Goal: Information Seeking & Learning: Learn about a topic

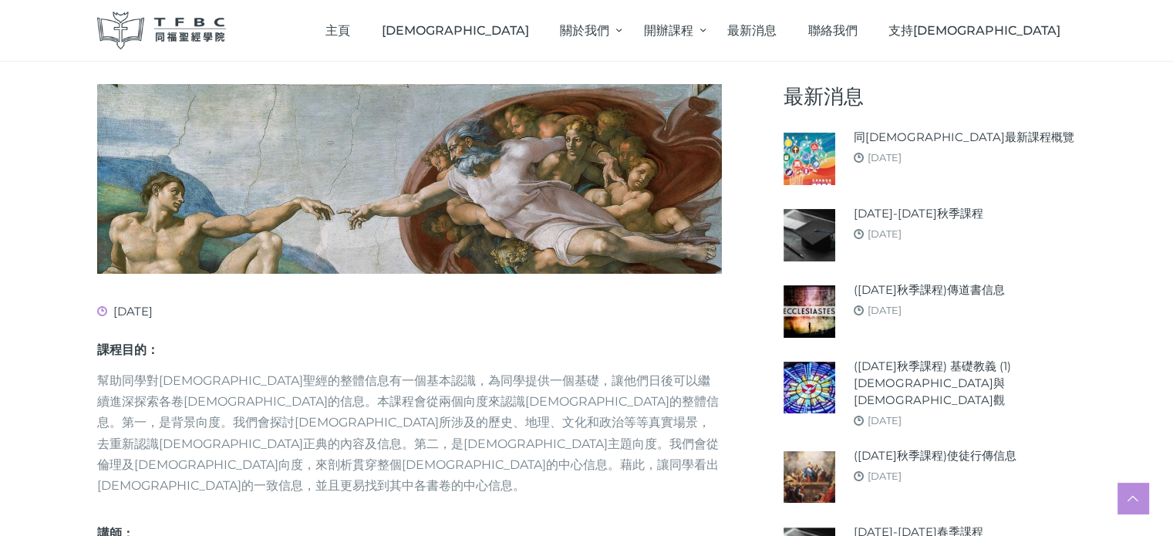
scroll to position [308, 0]
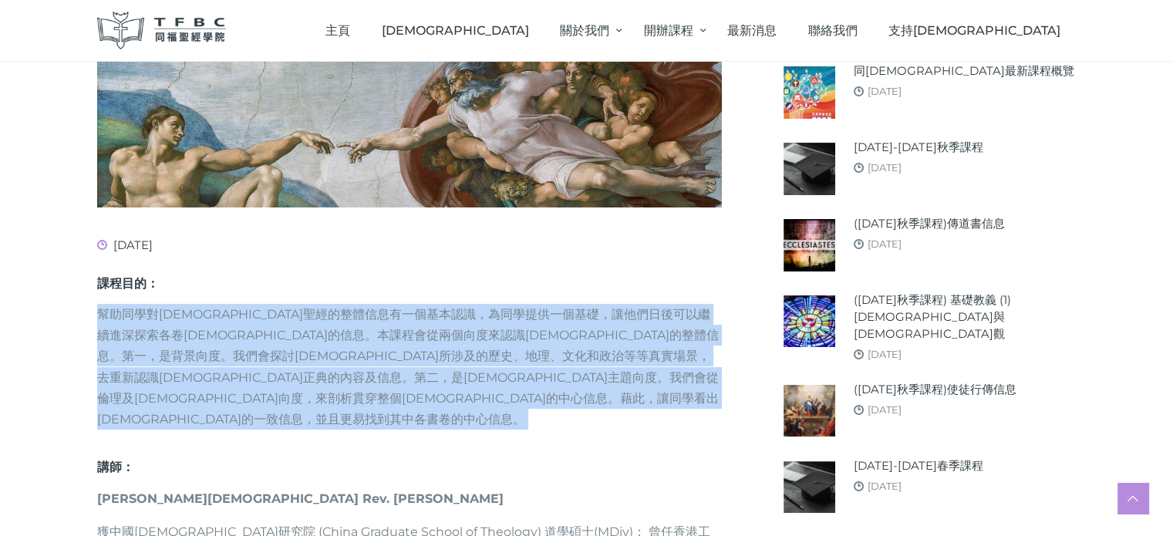
drag, startPoint x: 88, startPoint y: 311, endPoint x: 207, endPoint y: 395, distance: 145.5
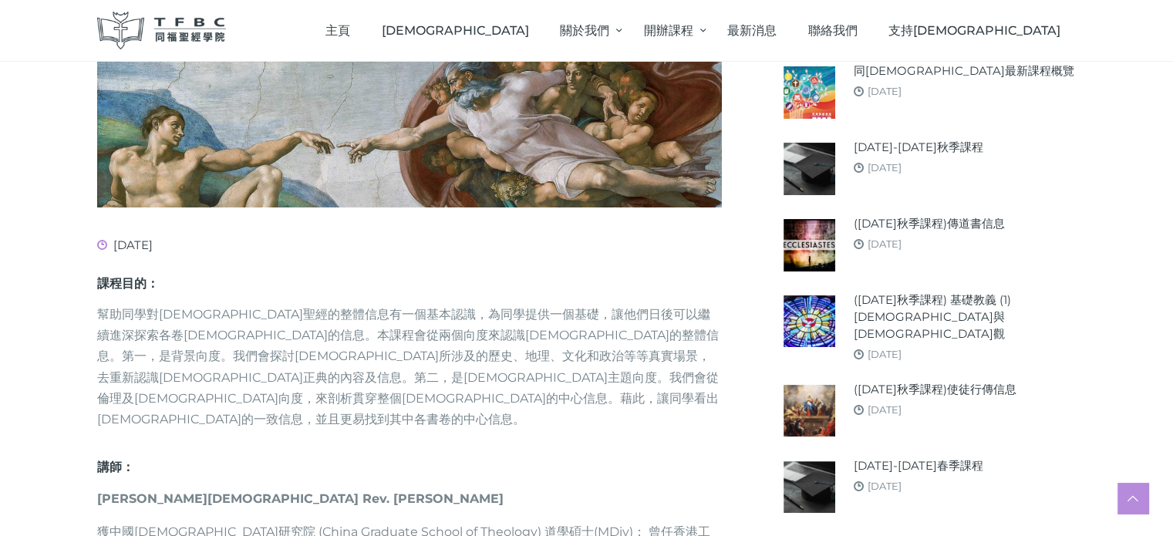
drag, startPoint x: 207, startPoint y: 329, endPoint x: 271, endPoint y: 268, distance: 88.3
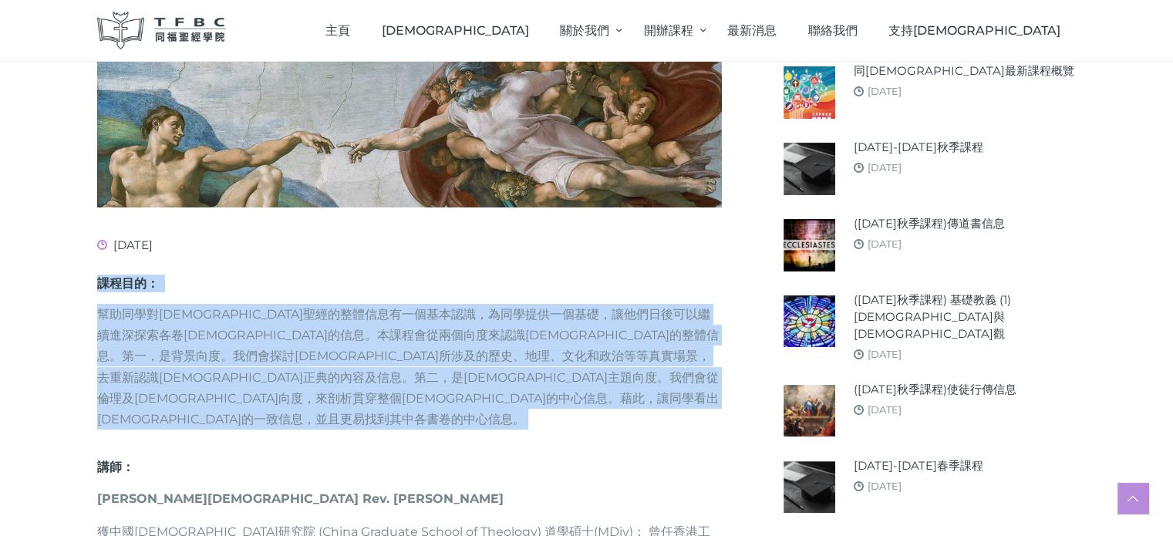
drag, startPoint x: 95, startPoint y: 283, endPoint x: 139, endPoint y: 396, distance: 120.9
copy div "課程目的： 幫助同學對舊約聖經的整體信息有一個基本認識，為同學提供一個基礎，讓他們日後可以繼續進深探索各卷舊約聖經的信息。本課程會從兩個向度來認識舊約聖經的整…"
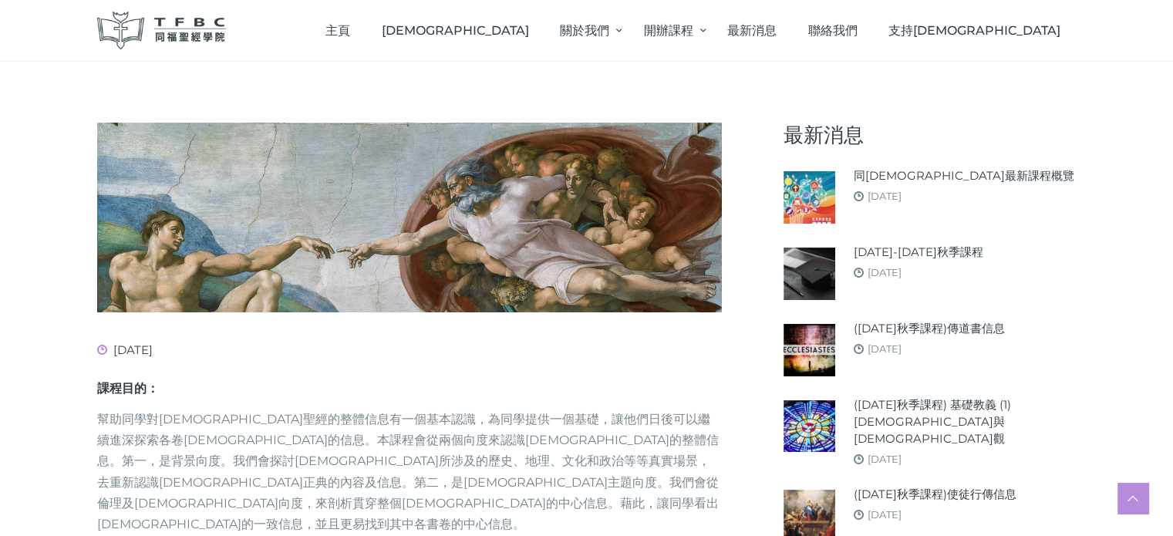
scroll to position [231, 0]
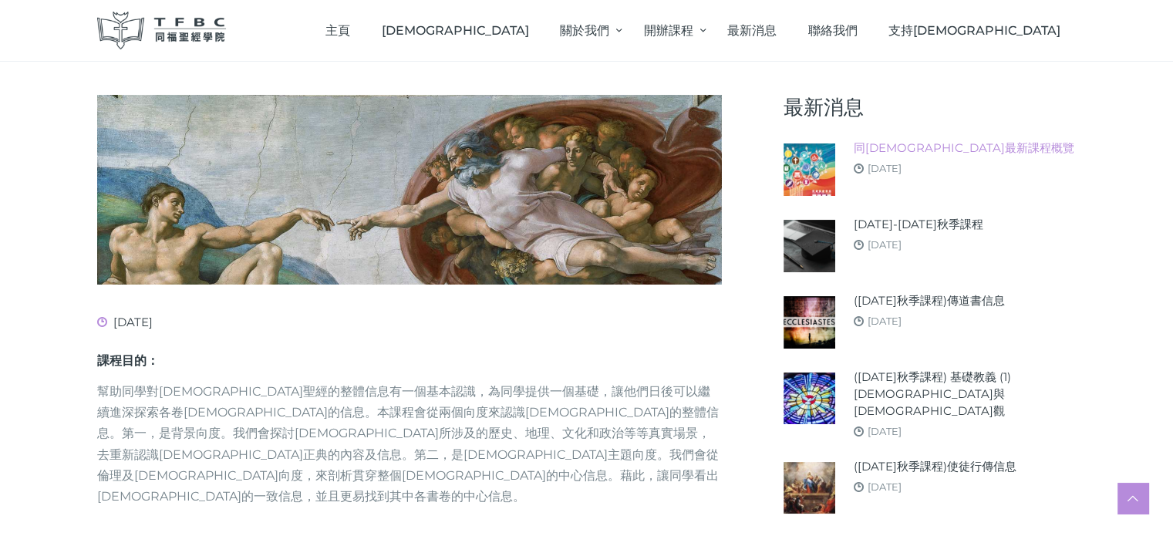
click at [926, 150] on link "同[DEMOGRAPHIC_DATA]最新課程概覽" at bounding box center [964, 148] width 221 height 17
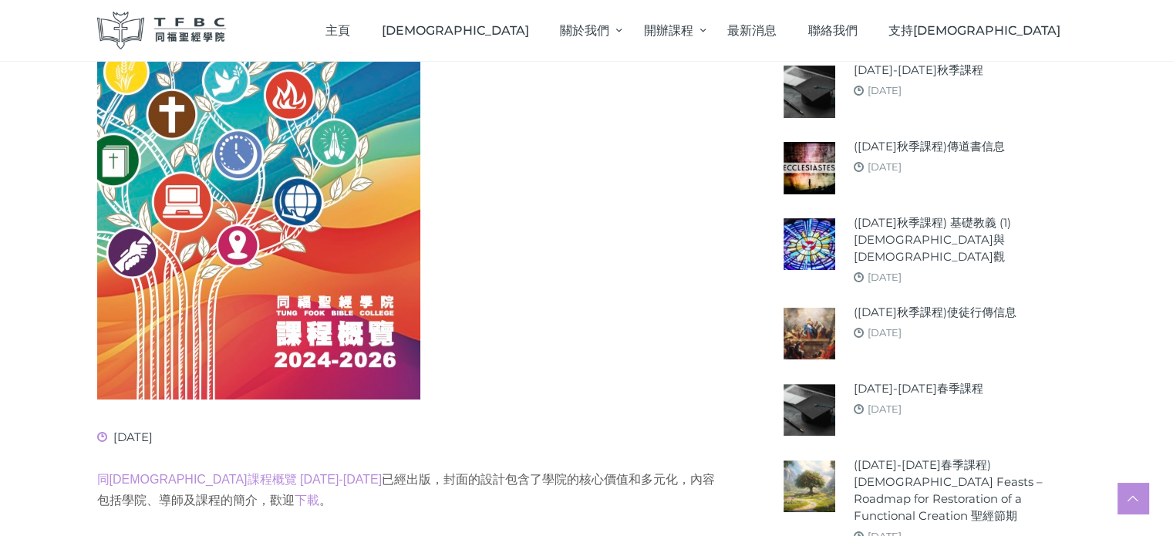
scroll to position [617, 0]
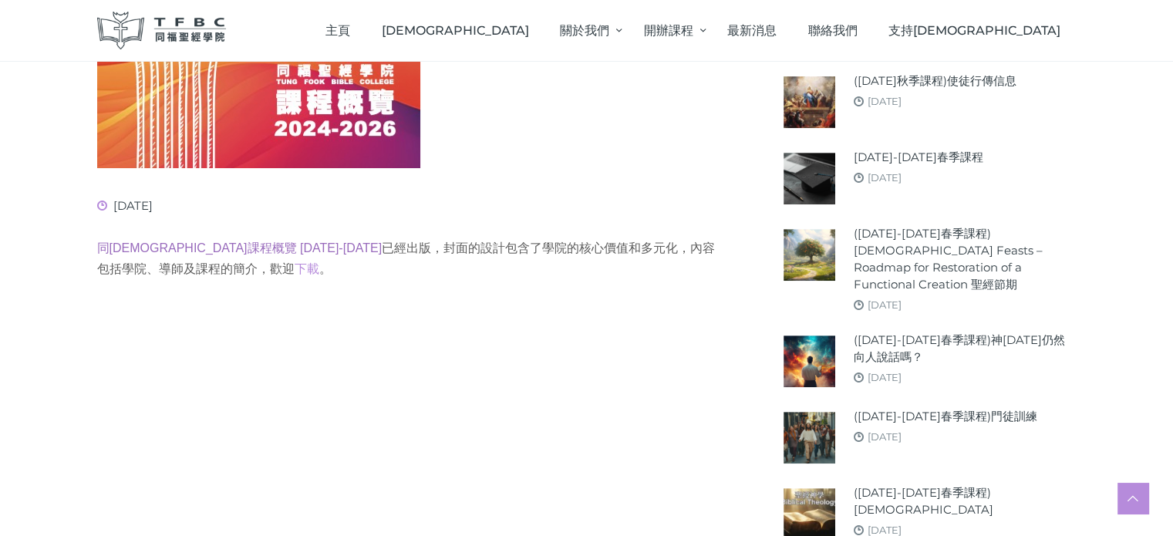
click at [202, 247] on link "同[DEMOGRAPHIC_DATA]課程概覽 [DATE]-[DATE]" at bounding box center [239, 247] width 285 height 13
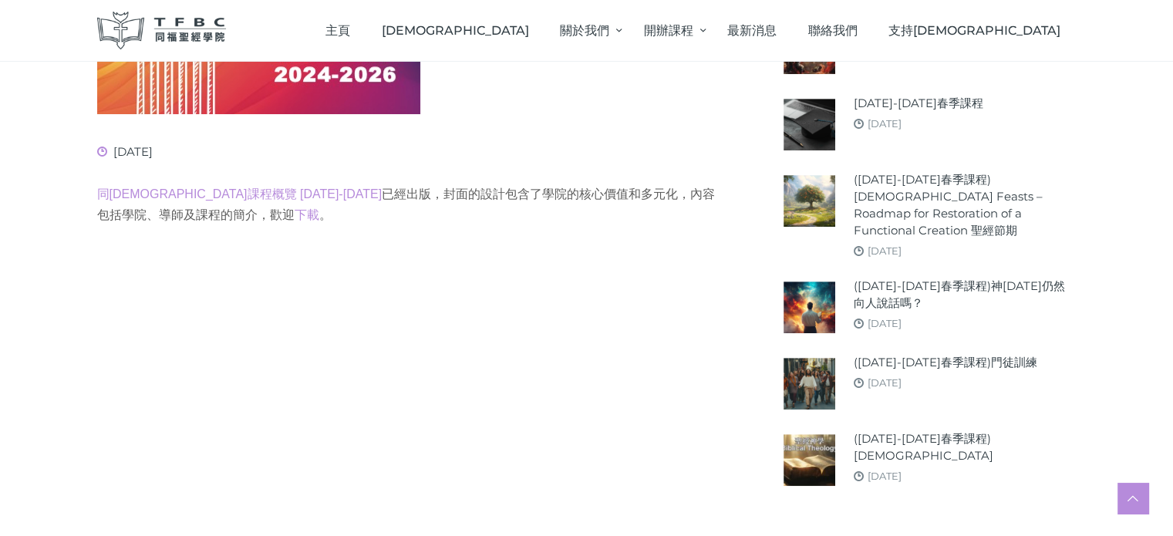
scroll to position [694, 0]
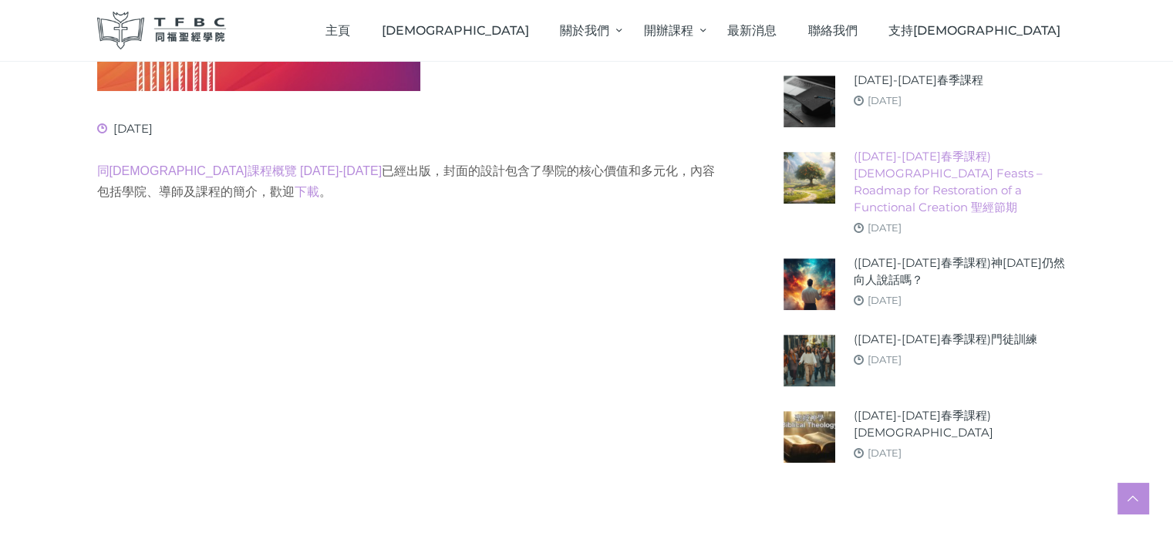
click at [935, 161] on link "([DATE]-[DATE]春季課程) [DEMOGRAPHIC_DATA] Feasts – Roadmap for Restoration of a Fu…" at bounding box center [965, 182] width 223 height 68
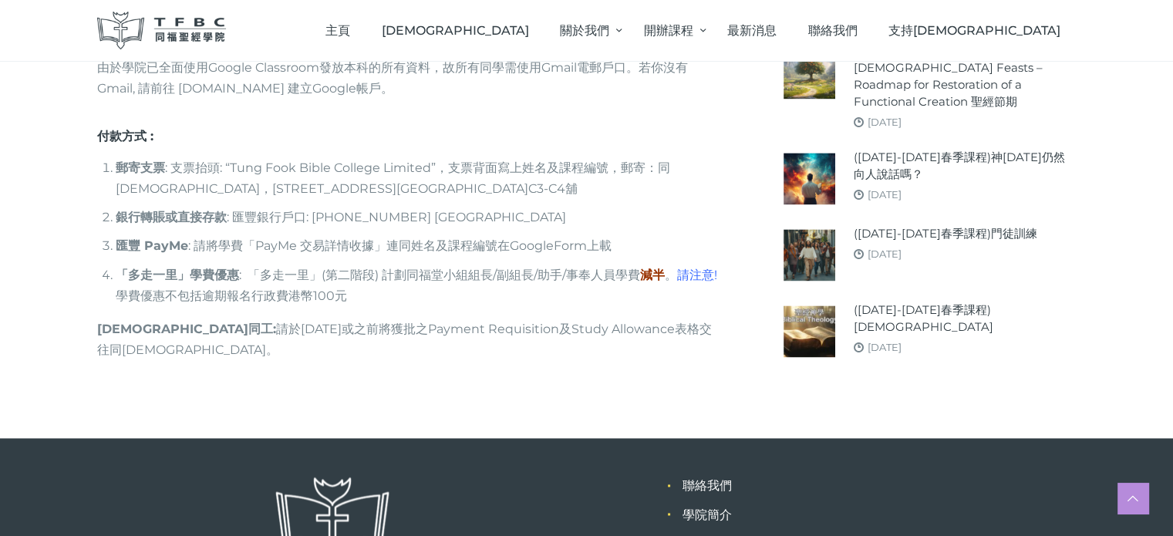
scroll to position [2242, 0]
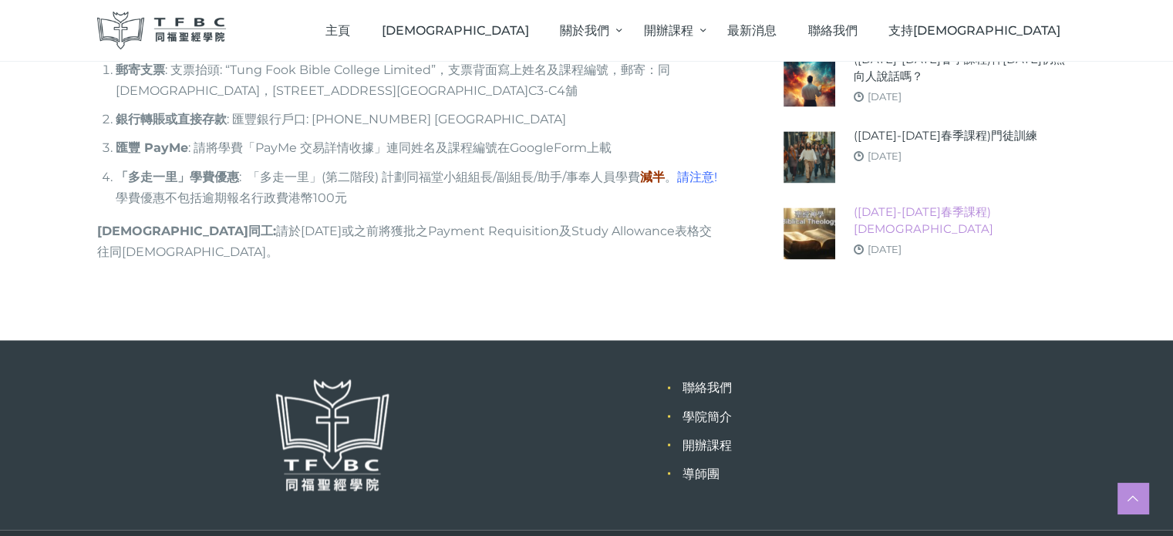
click at [988, 204] on link "([DATE]-[DATE]春季課程)[DEMOGRAPHIC_DATA]" at bounding box center [965, 221] width 223 height 34
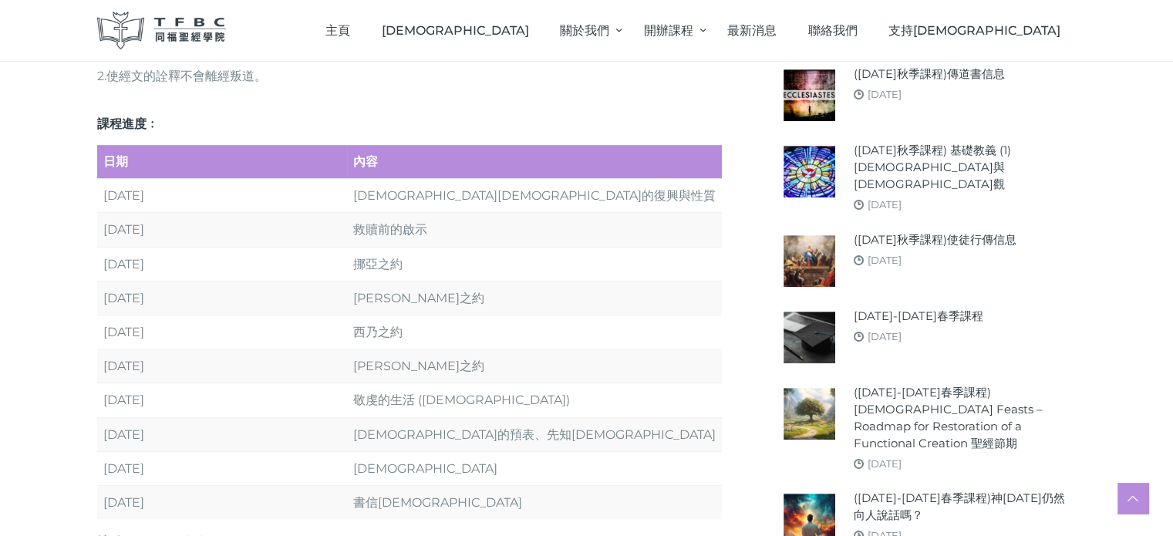
scroll to position [771, 0]
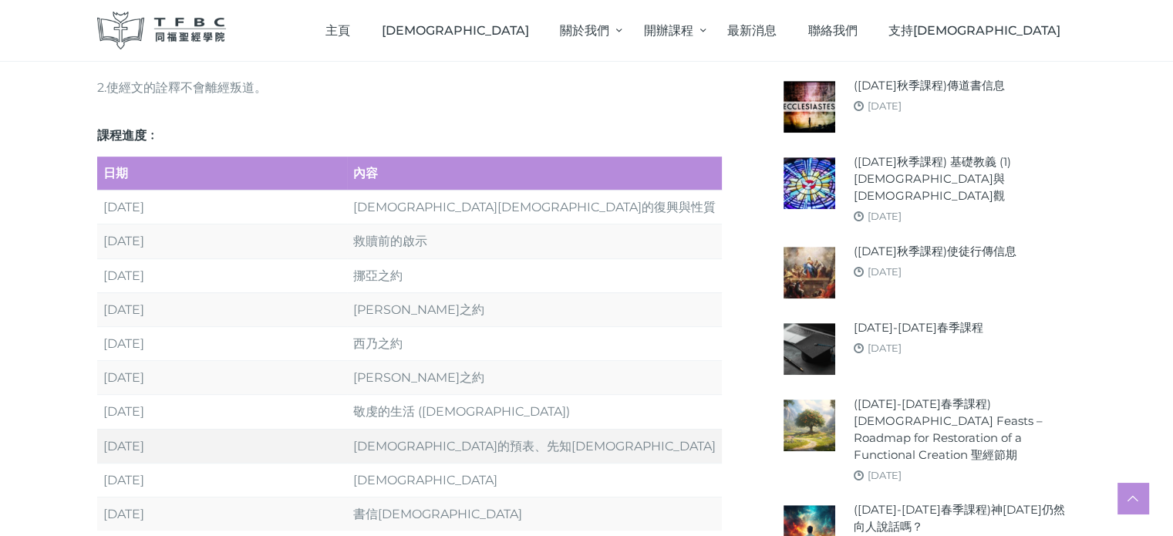
click at [517, 429] on td "舊約的預表、先知神學" at bounding box center [534, 446] width 375 height 34
click at [460, 429] on td "舊約的預表、先知神學" at bounding box center [534, 446] width 375 height 34
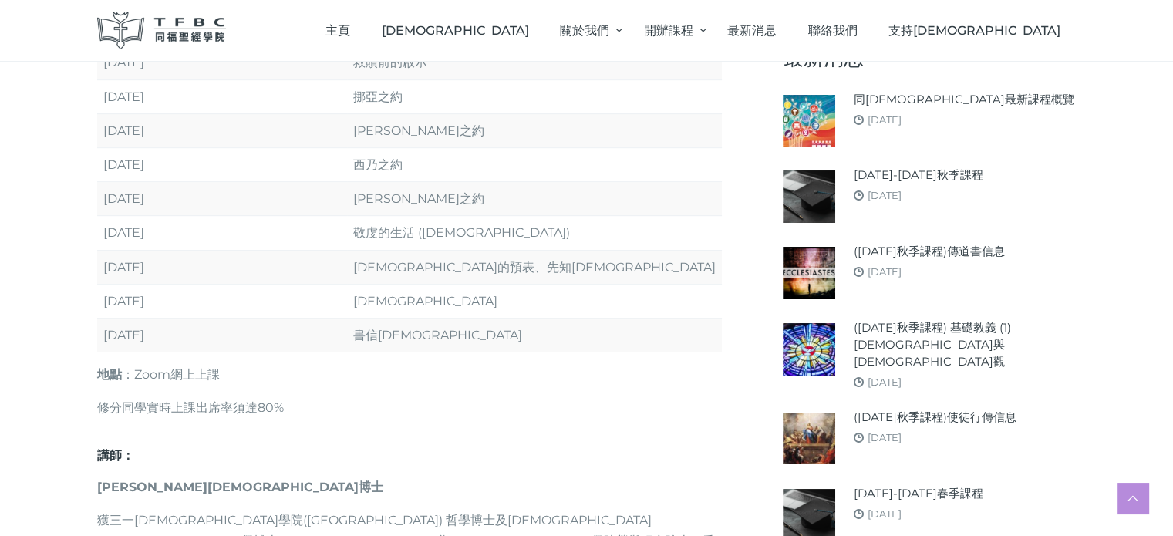
scroll to position [848, 0]
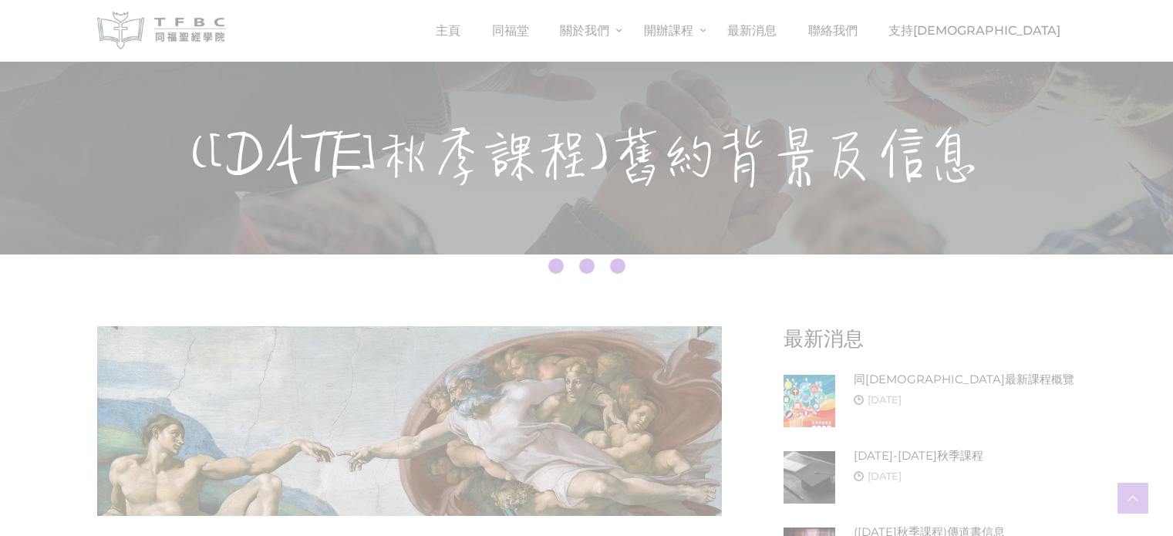
scroll to position [231, 0]
